Goal: Task Accomplishment & Management: Manage account settings

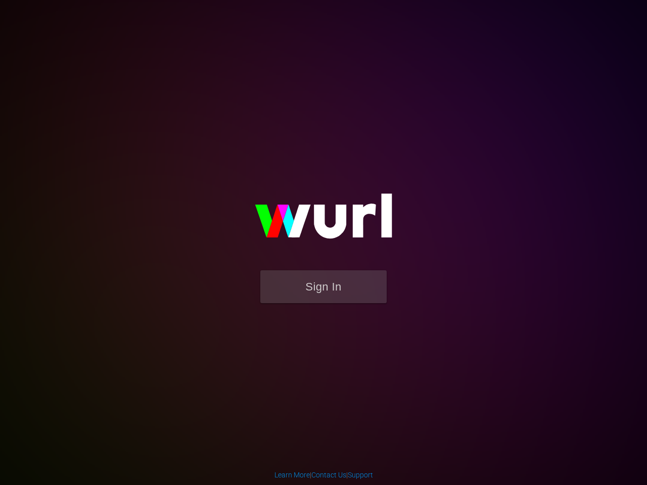
click at [323, 286] on button "Sign In" at bounding box center [323, 286] width 126 height 33
